Goal: Find specific page/section: Find specific page/section

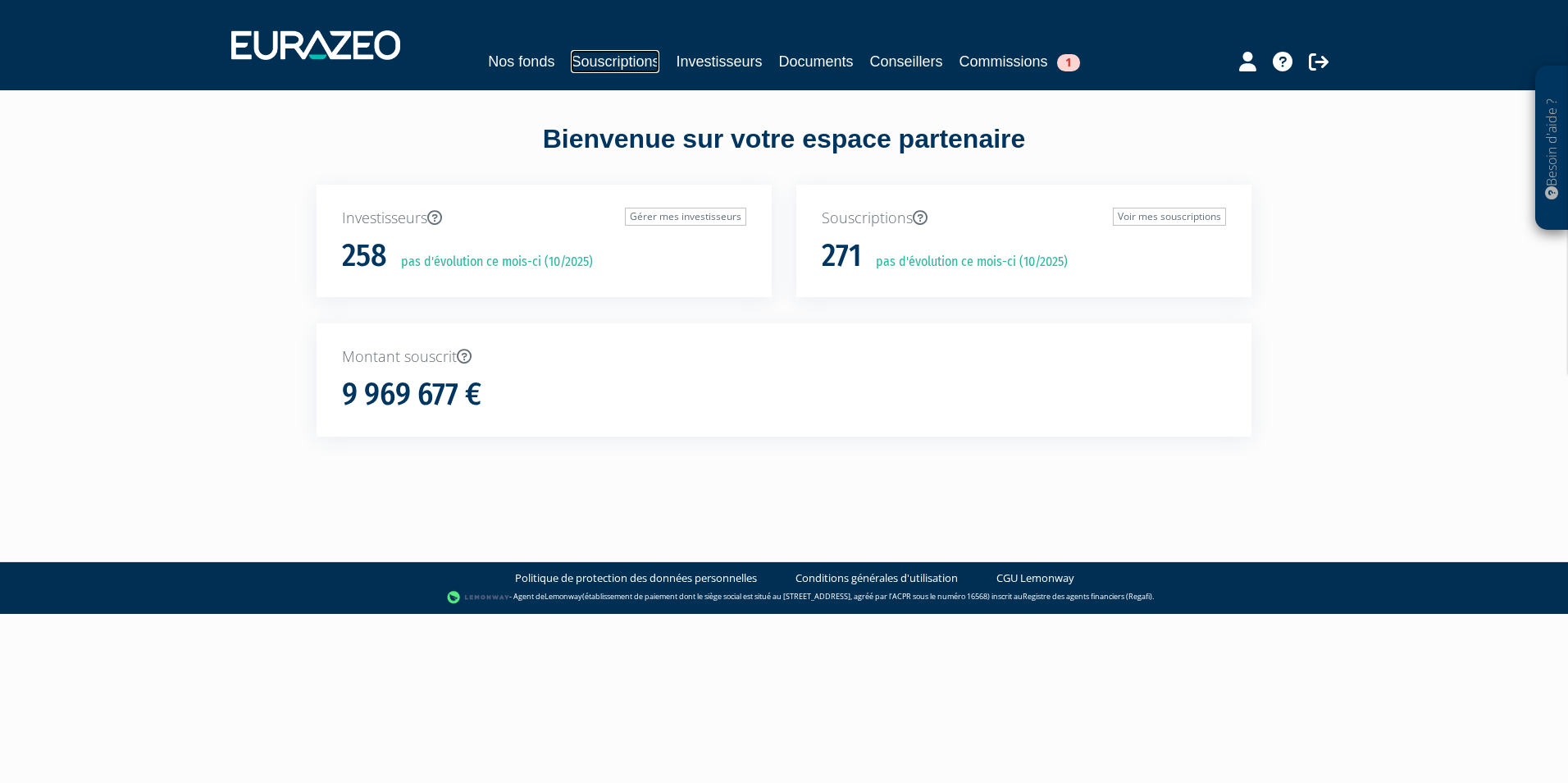
click at [576, 52] on link "Souscriptions" at bounding box center [615, 61] width 89 height 23
click at [600, 68] on link "Souscriptions" at bounding box center [615, 61] width 89 height 23
click at [618, 72] on link "Souscriptions" at bounding box center [615, 61] width 89 height 23
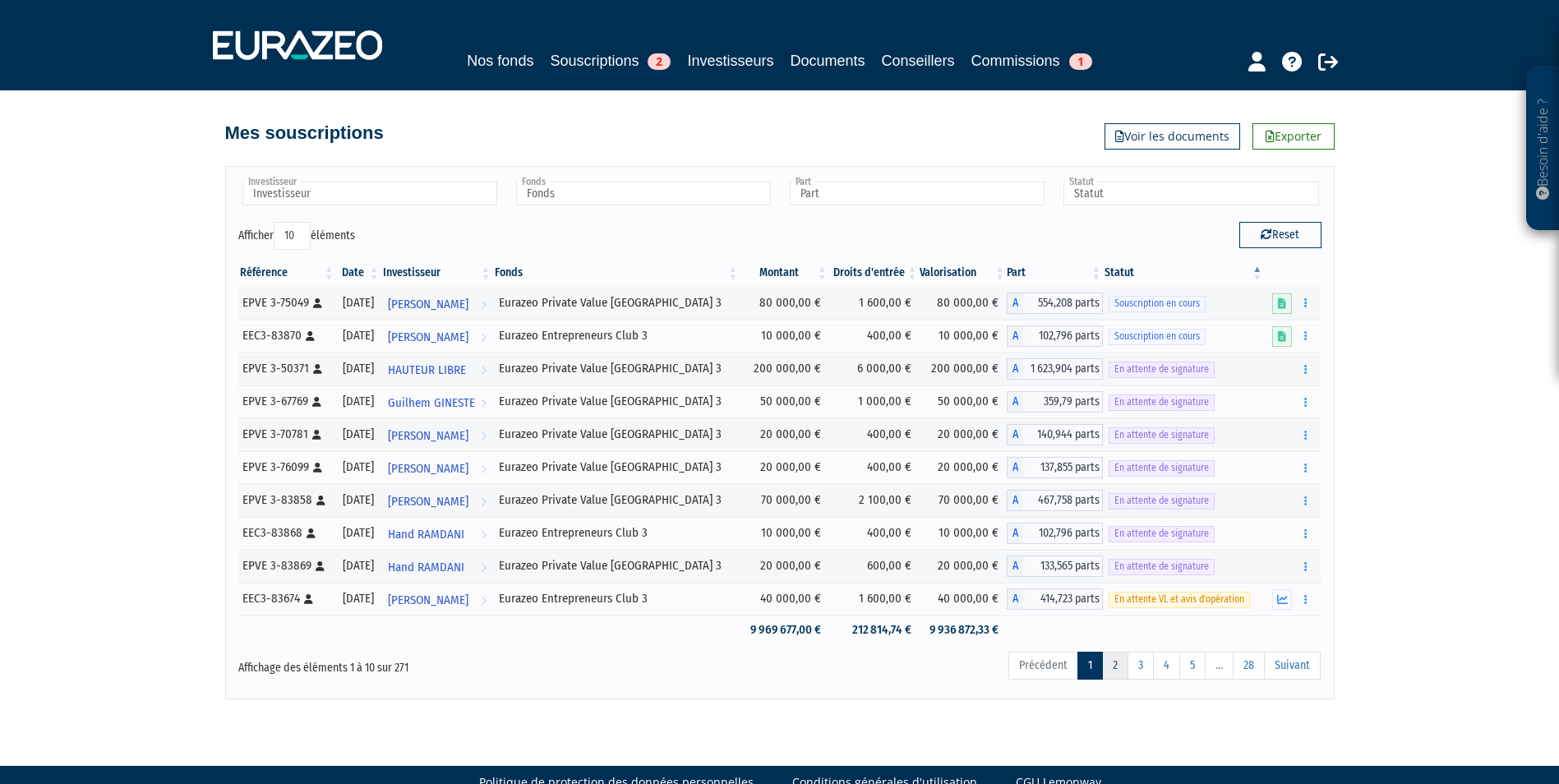
click at [1111, 662] on link "2" at bounding box center [1114, 664] width 26 height 28
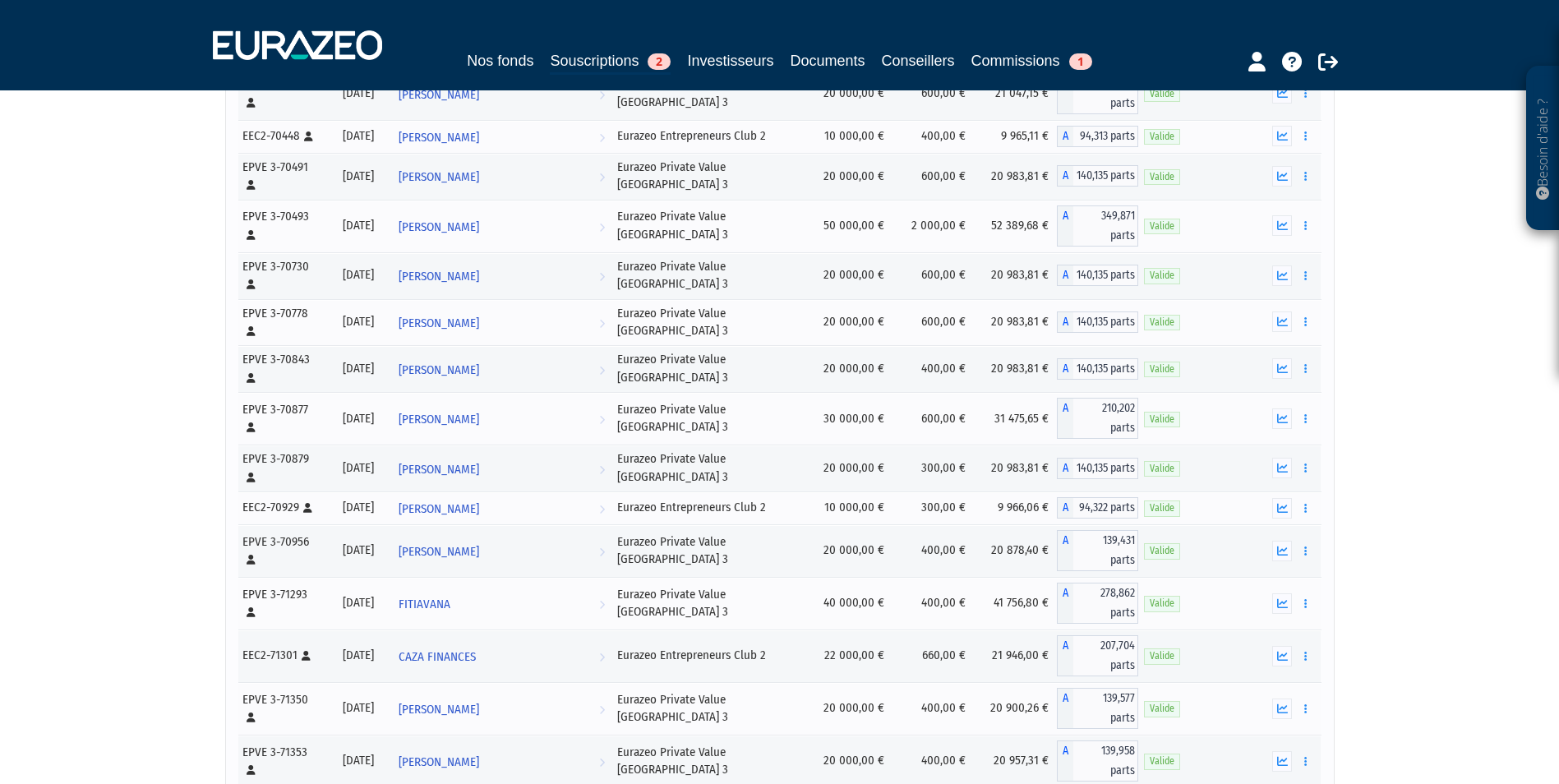
scroll to position [8404, 0]
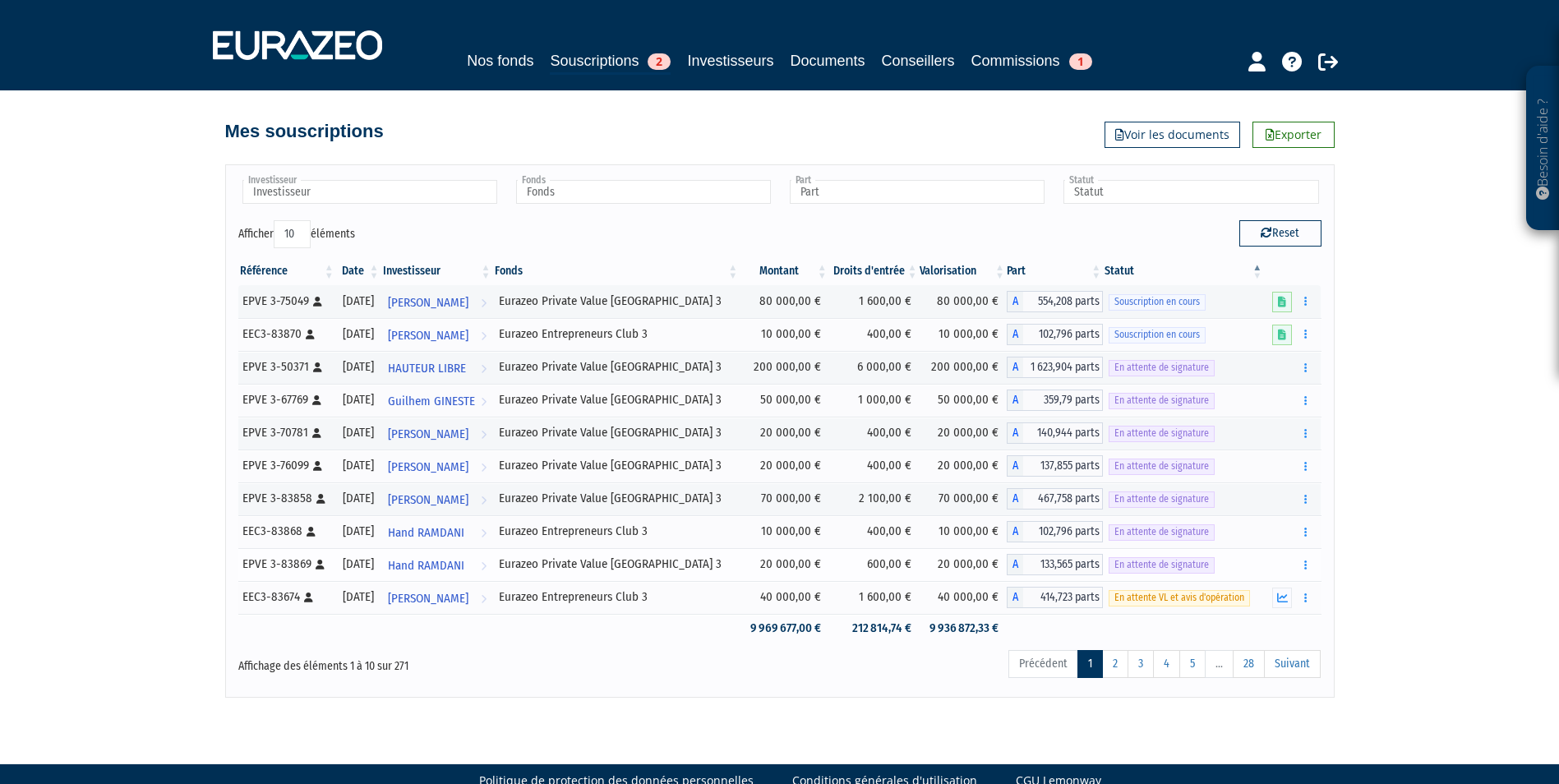
scroll to position [0, 0]
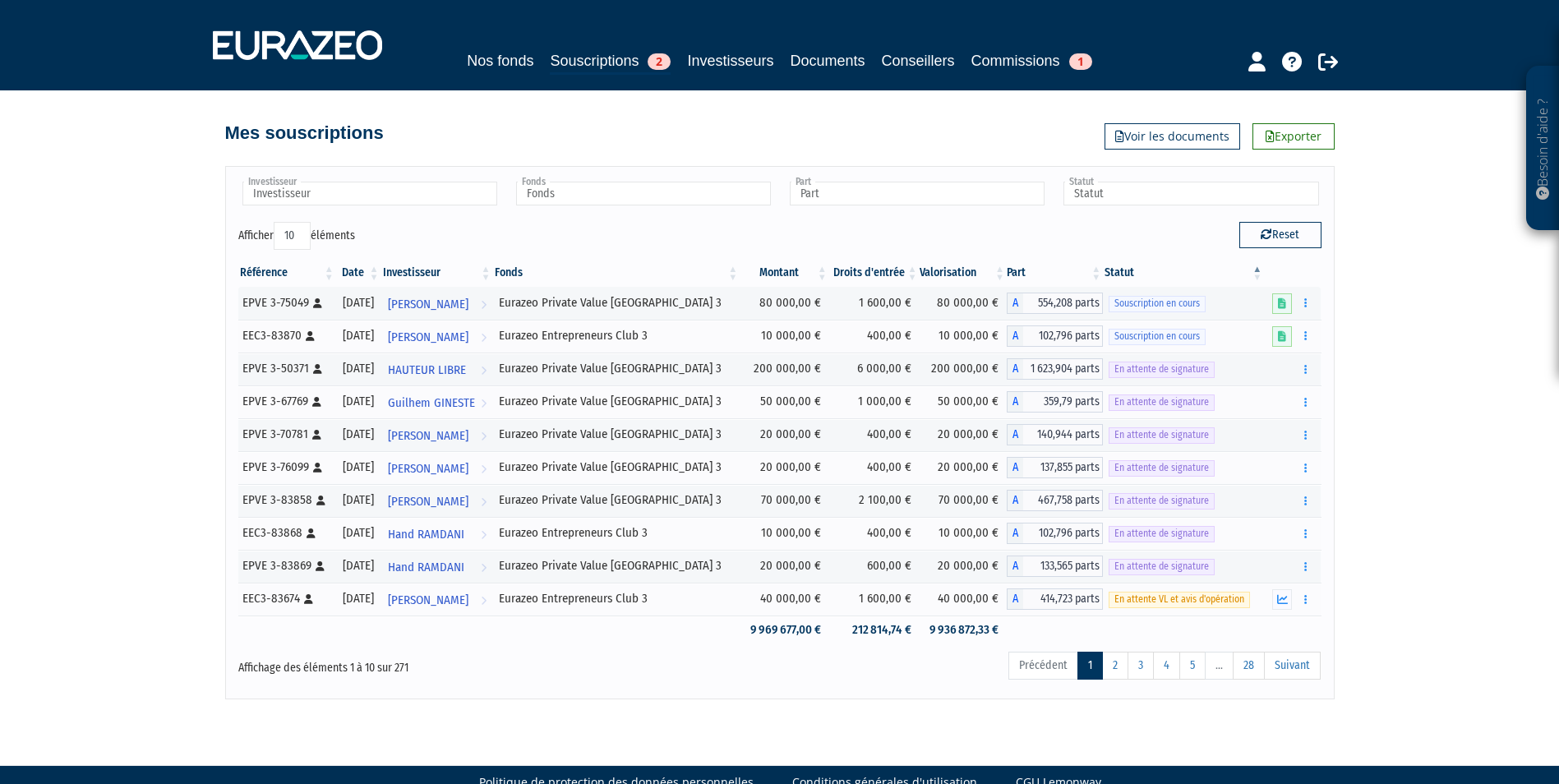
click at [1087, 663] on link "1" at bounding box center [1090, 664] width 26 height 28
click at [1112, 667] on link "2" at bounding box center [1114, 664] width 26 height 28
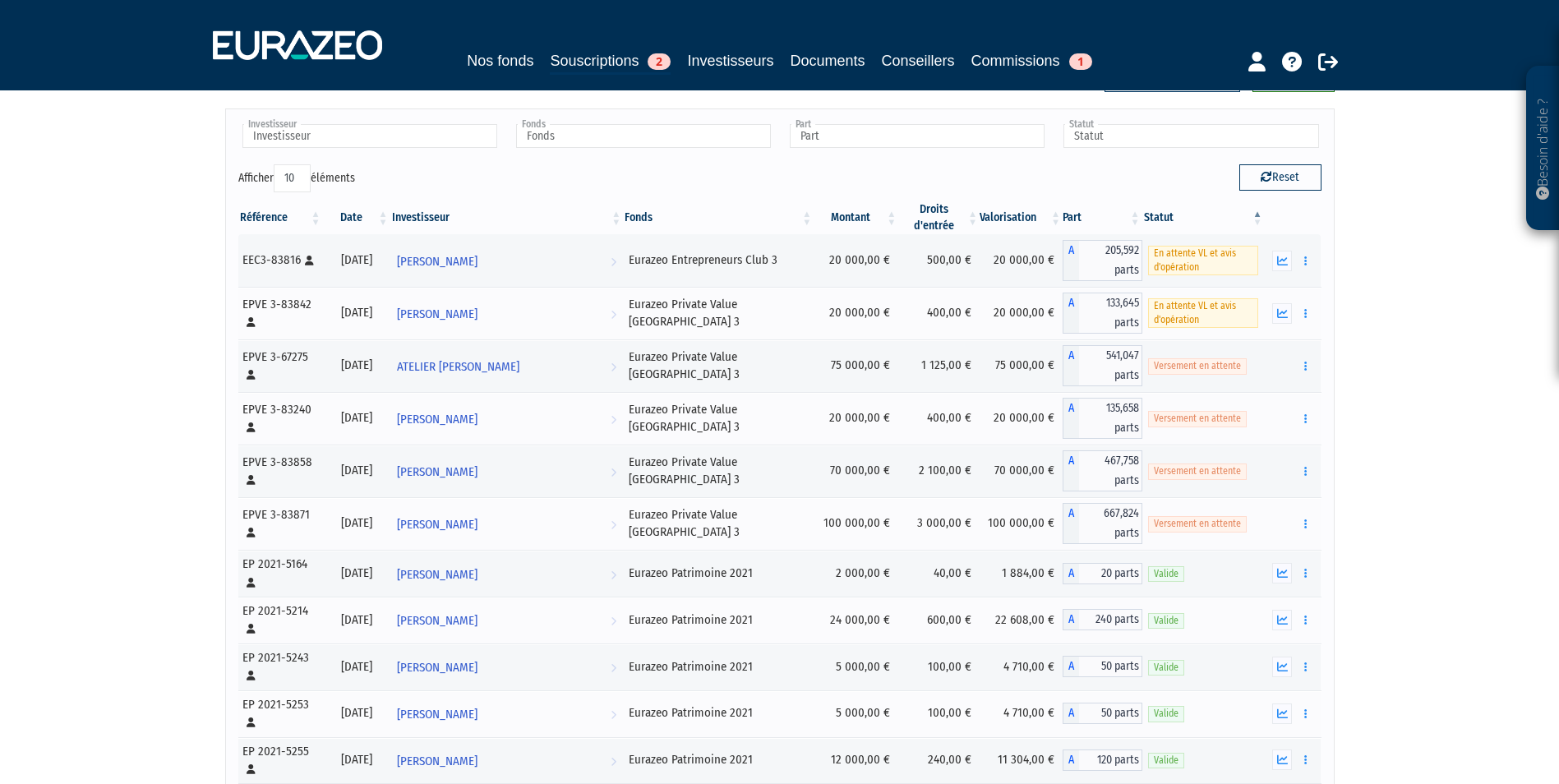
scroll to position [37, 0]
